Goal: Task Accomplishment & Management: Complete application form

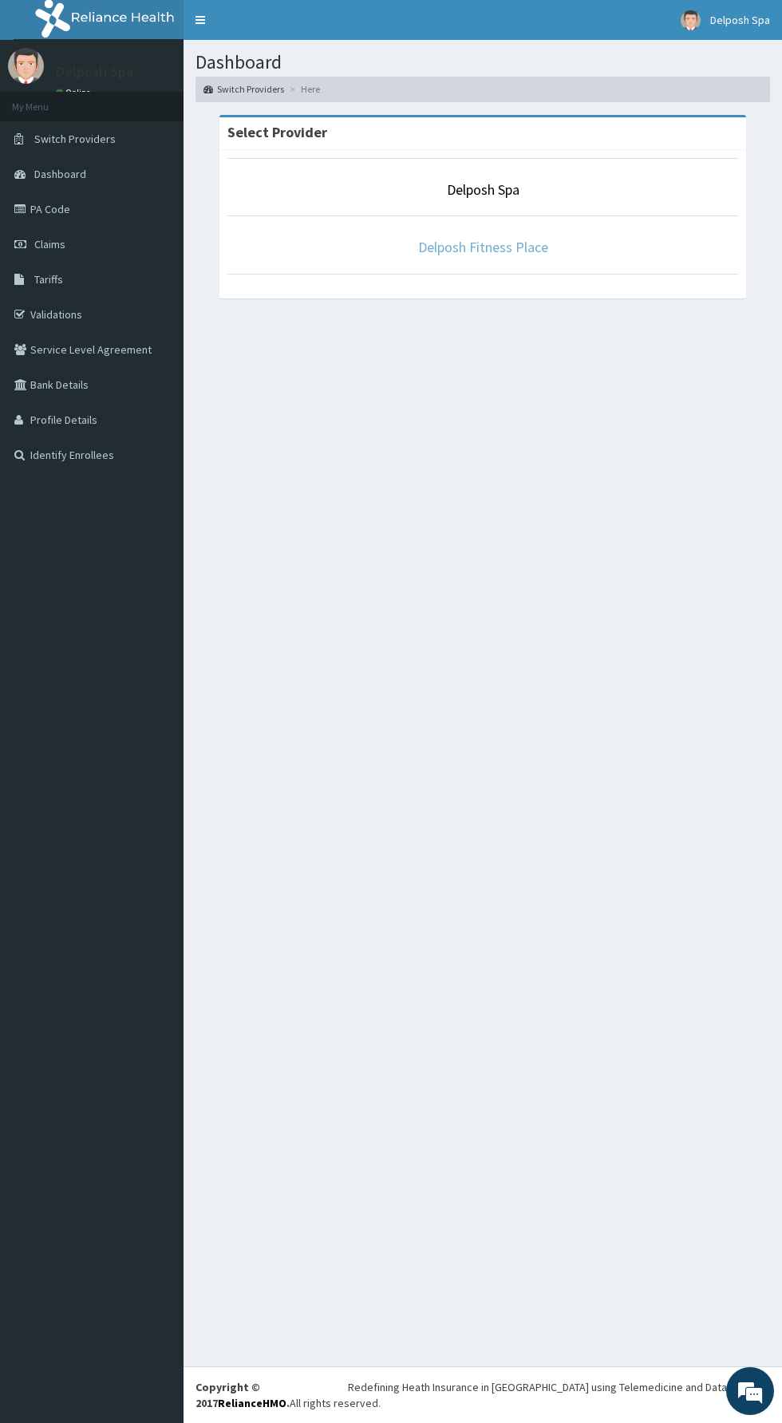
click at [528, 243] on link "Delposh Fitness Place" at bounding box center [483, 247] width 130 height 18
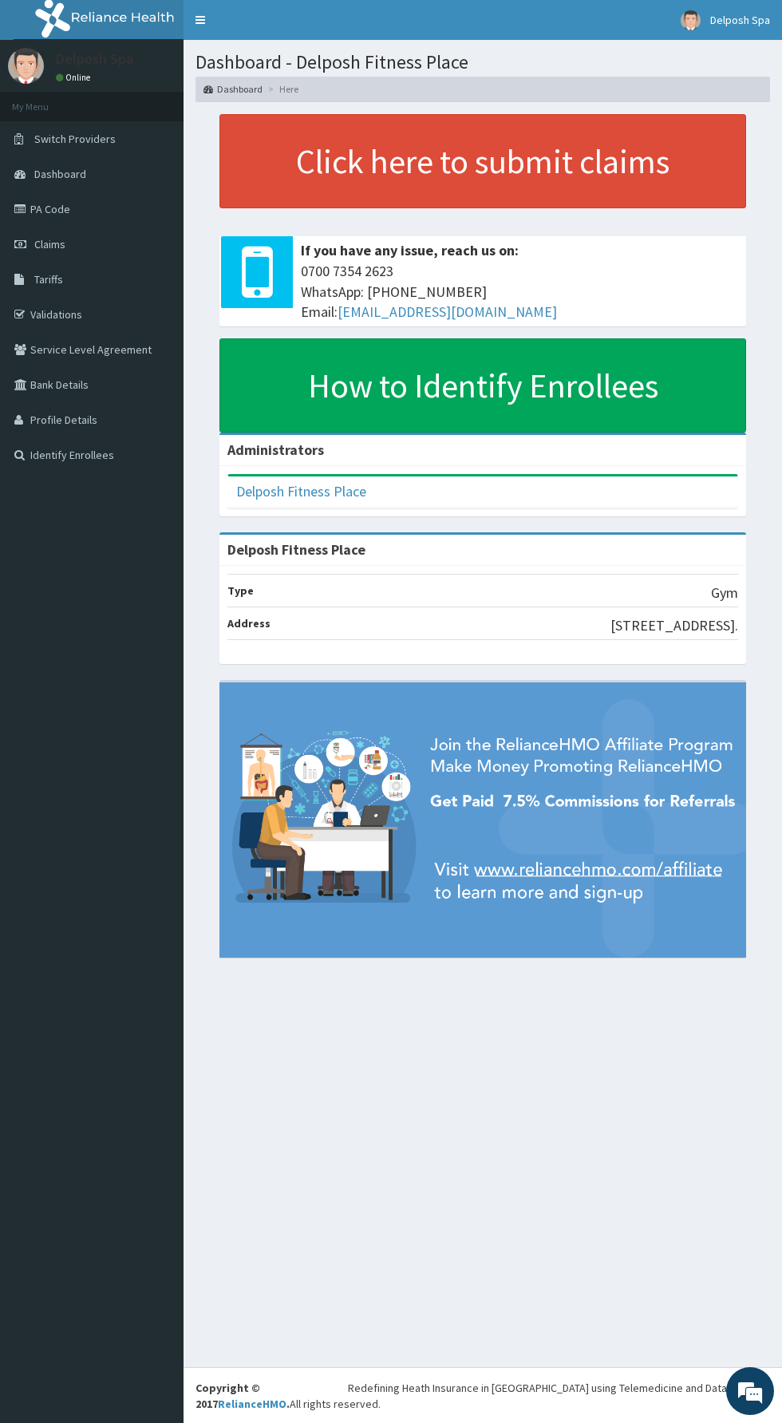
click at [117, 219] on link "PA Code" at bounding box center [92, 209] width 184 height 35
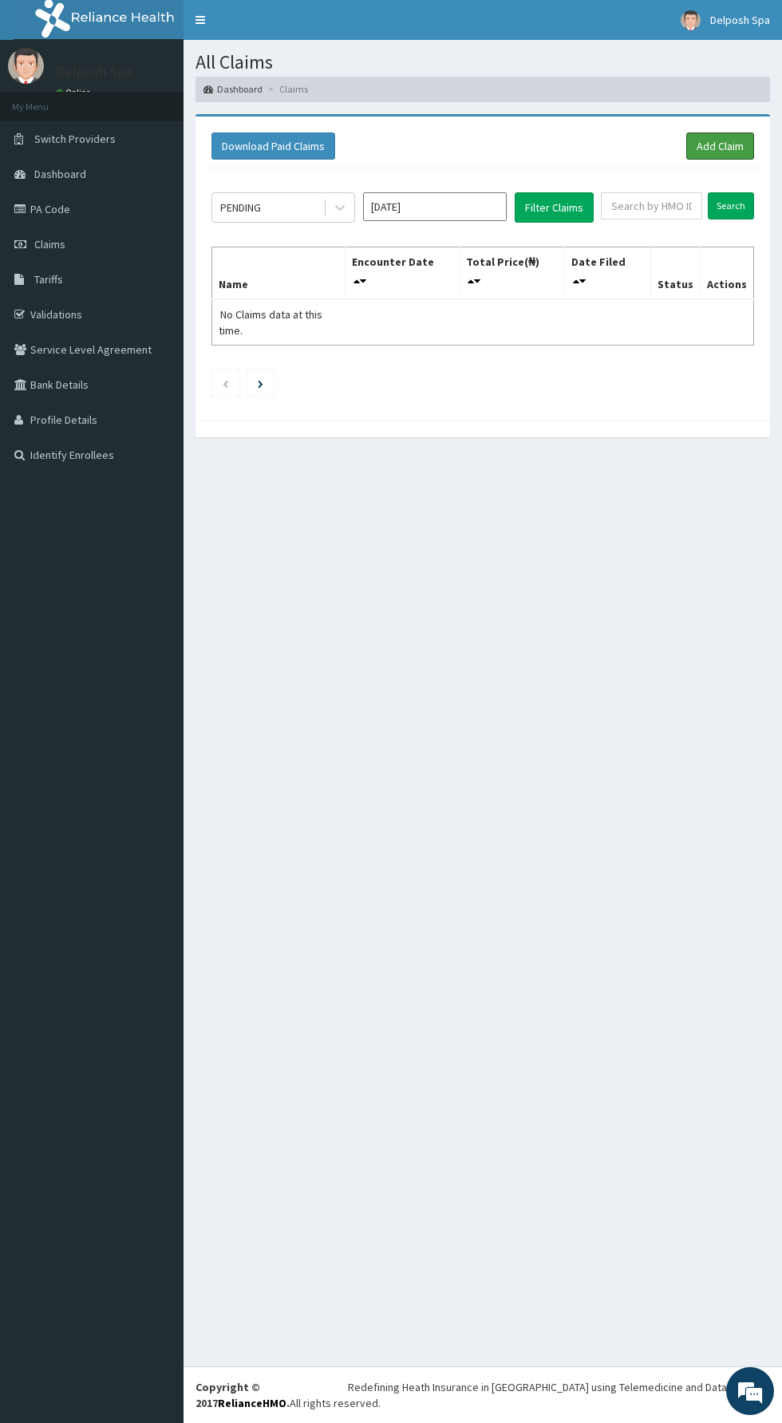
click at [709, 152] on link "Add Claim" at bounding box center [720, 146] width 68 height 27
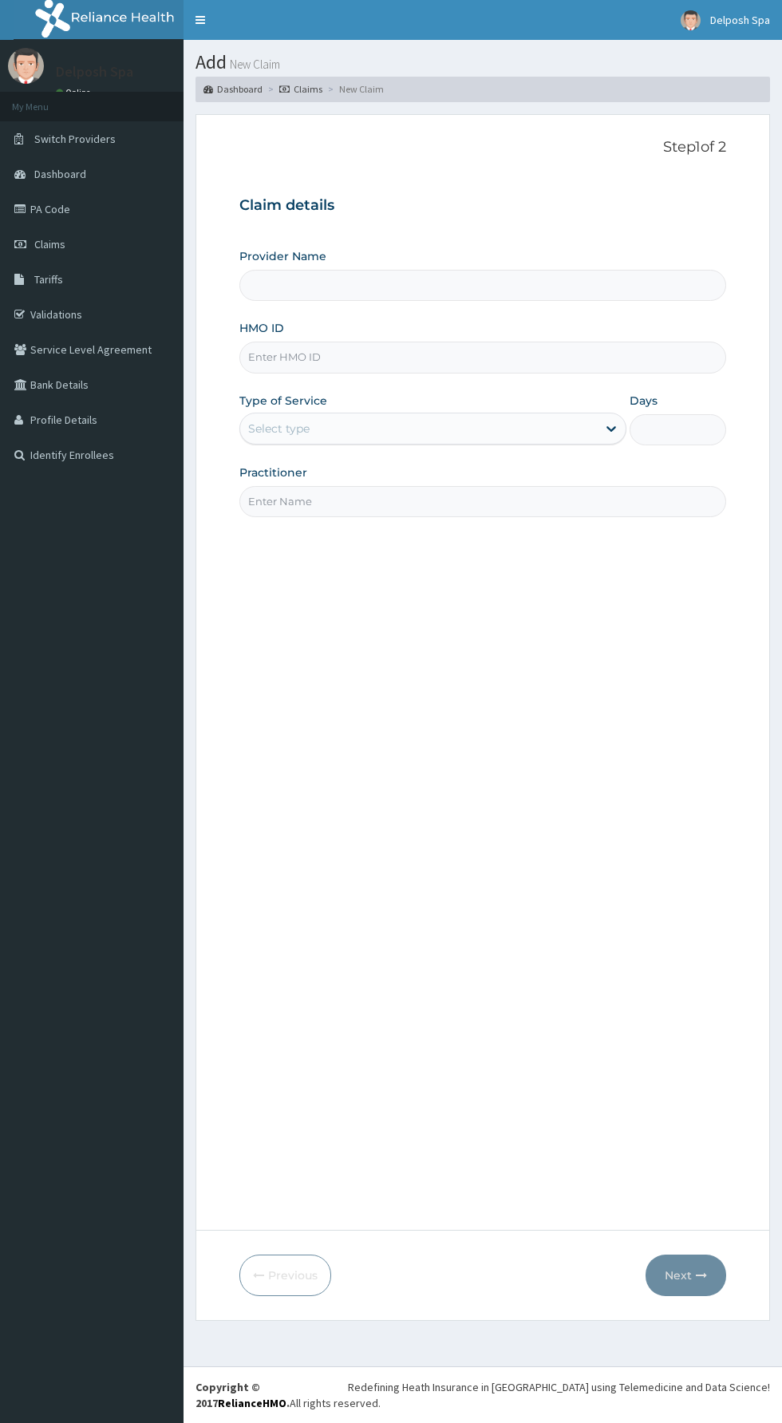
type input "Delposh Fitness Place"
type input "1"
click at [441, 287] on input "Delposh Fitness Place" at bounding box center [482, 285] width 487 height 31
click at [447, 359] on input "HMO ID" at bounding box center [482, 357] width 487 height 31
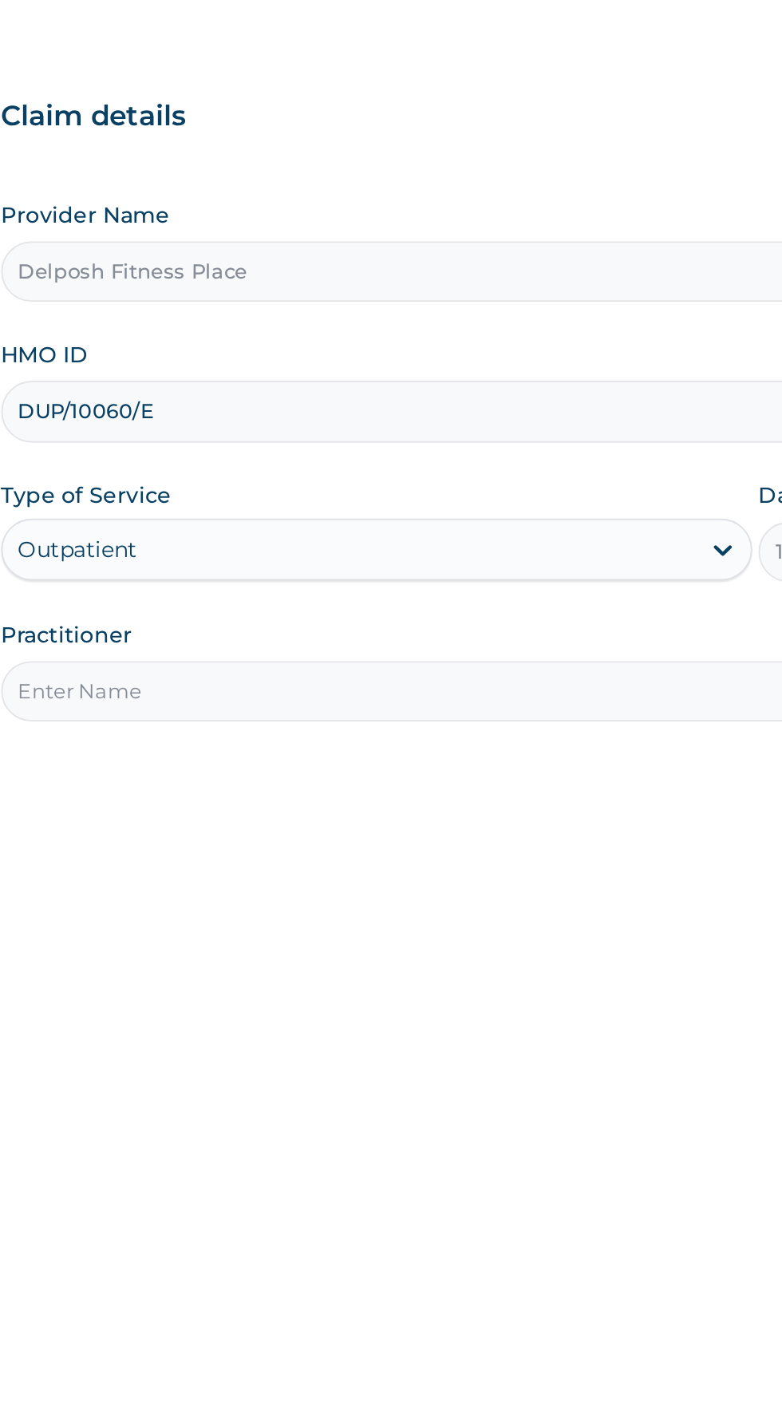
click at [366, 354] on input "DUP/10060/E" at bounding box center [482, 357] width 487 height 31
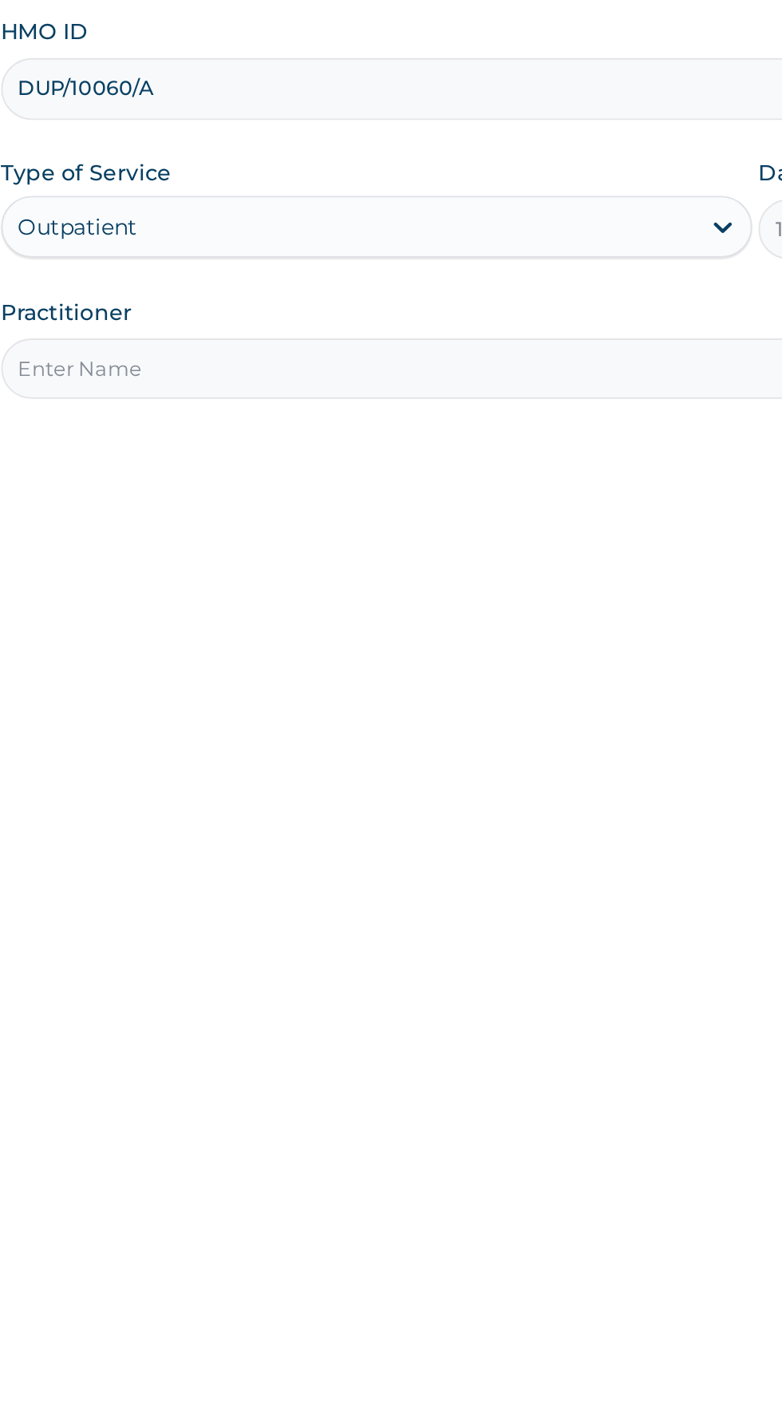
type input "DUP/10060/A"
click at [438, 495] on input "Practitioner" at bounding box center [482, 501] width 487 height 31
type input "CHINGY"
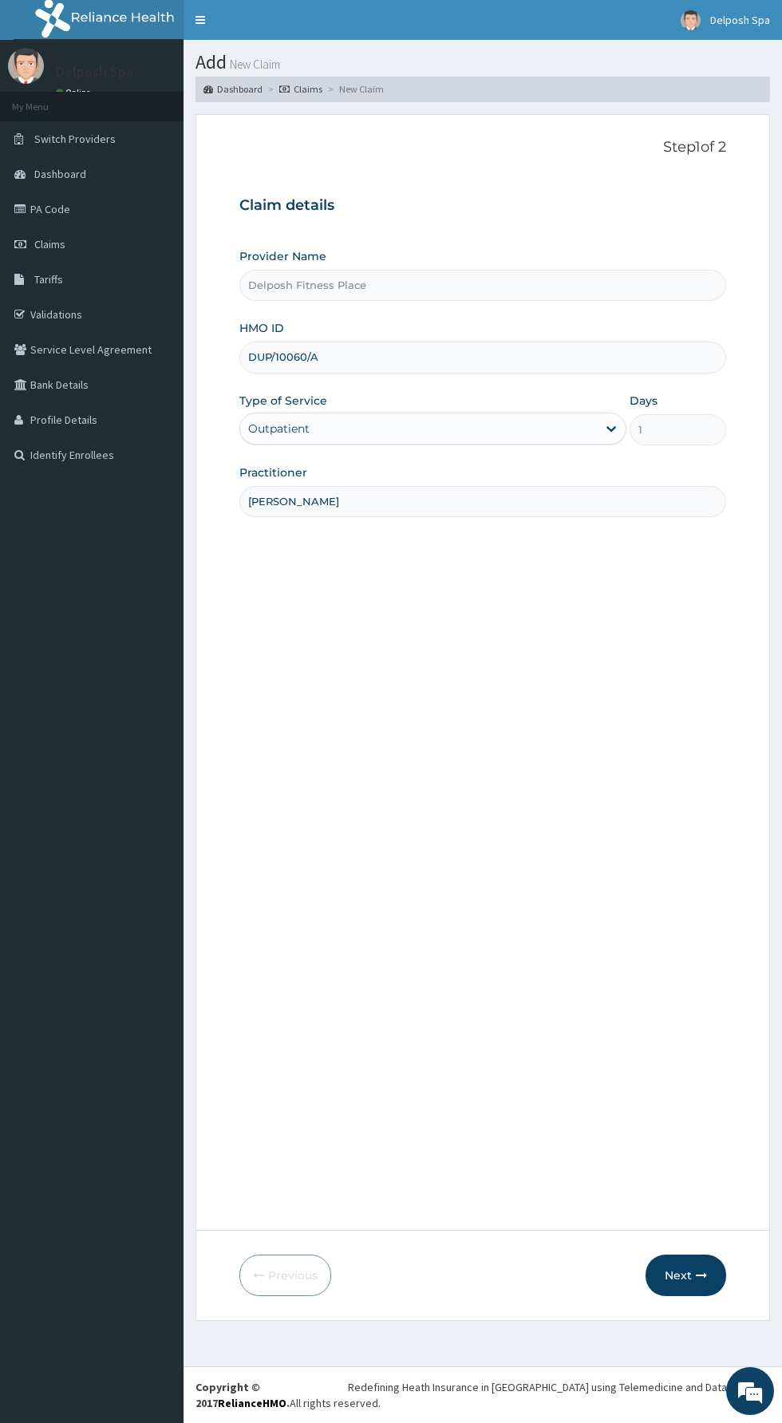
click at [702, 1275] on icon "button" at bounding box center [701, 1275] width 11 height 11
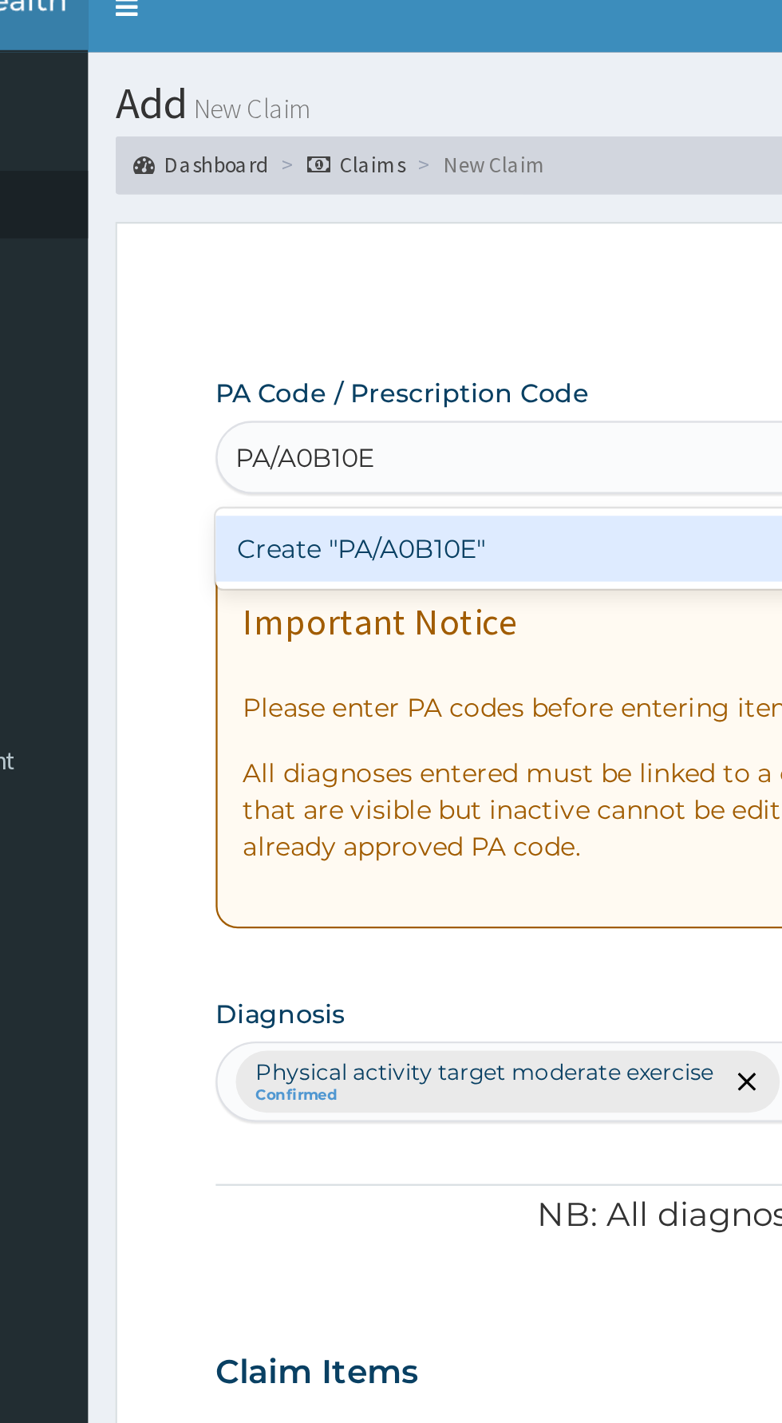
click at [414, 263] on div "Create "PA/A0B10E"" at bounding box center [400, 257] width 323 height 29
type input "PA/A0B10E"
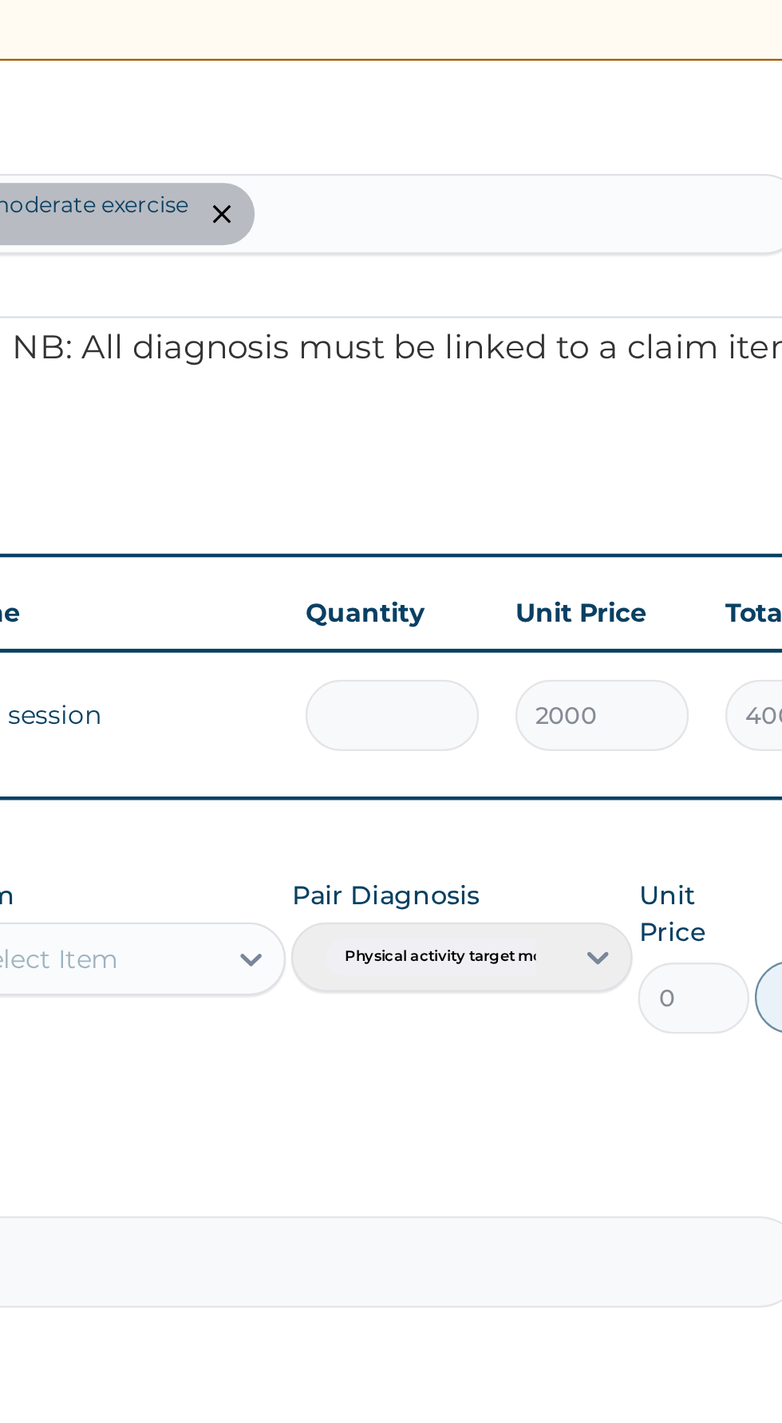
type input "0.00"
type input "1"
type input "2000.00"
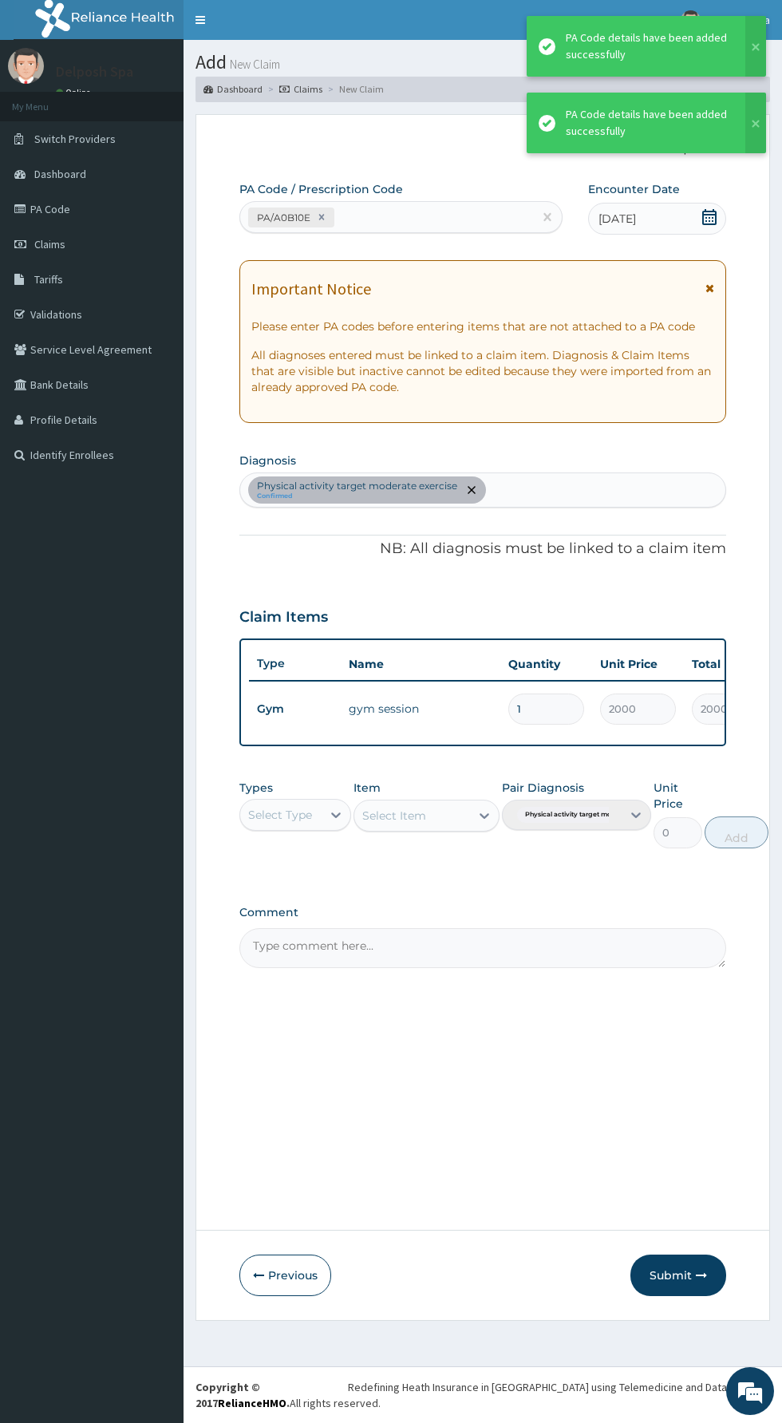
click at [685, 1282] on button "Submit" at bounding box center [679, 1276] width 96 height 42
